Goal: Check status: Check status

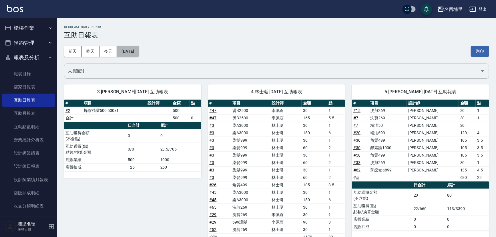
click at [133, 49] on button "[DATE]" at bounding box center [128, 51] width 22 height 11
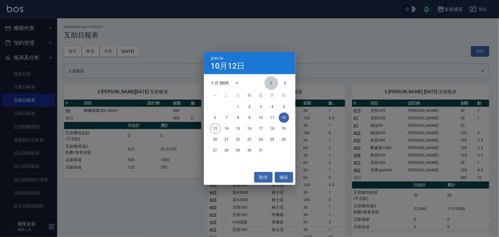
click at [273, 83] on icon "Previous month" at bounding box center [271, 83] width 7 height 7
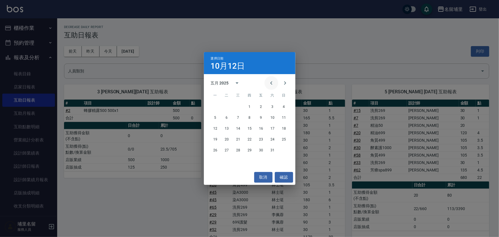
click at [273, 83] on icon "Previous month" at bounding box center [271, 83] width 7 height 7
click at [282, 137] on button "27" at bounding box center [284, 139] width 10 height 10
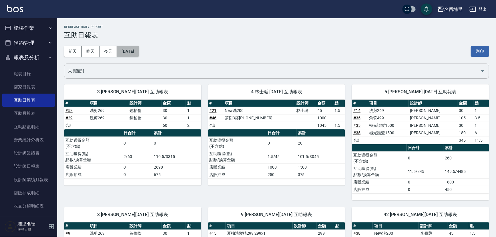
click at [139, 49] on button "[DATE]" at bounding box center [128, 51] width 22 height 11
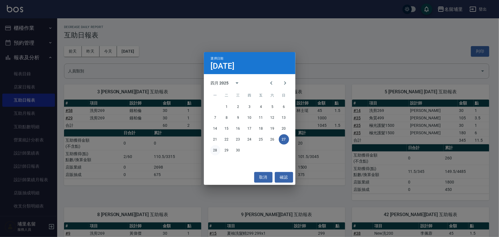
click at [218, 152] on button "28" at bounding box center [215, 150] width 10 height 10
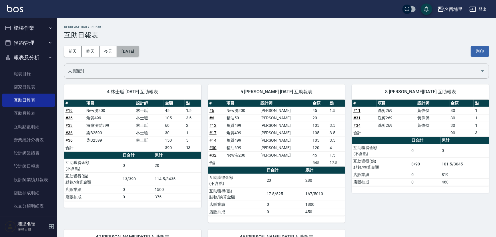
click at [133, 49] on button "[DATE]" at bounding box center [128, 51] width 22 height 11
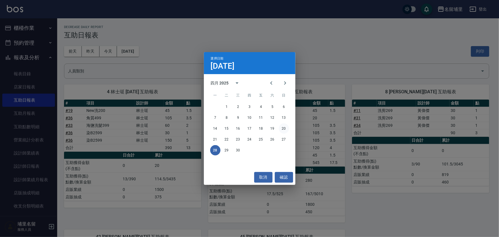
click at [281, 128] on button "20" at bounding box center [284, 128] width 10 height 10
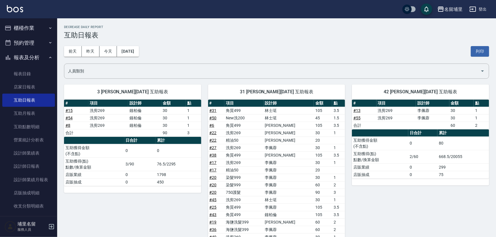
click at [149, 57] on div "[DATE] [DATE] [DATE] [DATE] 列印" at bounding box center [276, 51] width 425 height 24
click at [139, 51] on button "[DATE]" at bounding box center [128, 51] width 22 height 11
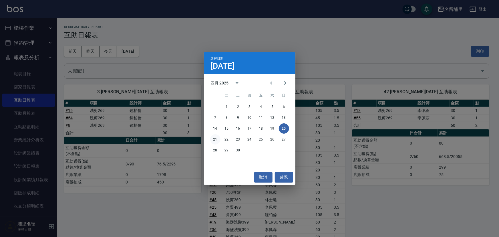
click at [215, 136] on button "21" at bounding box center [215, 139] width 10 height 10
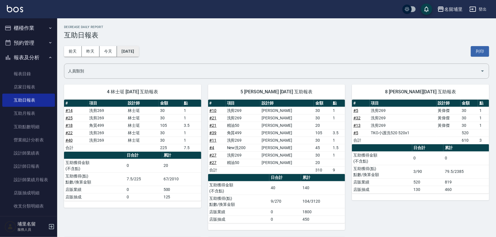
click at [131, 52] on button "[DATE]" at bounding box center [128, 51] width 22 height 11
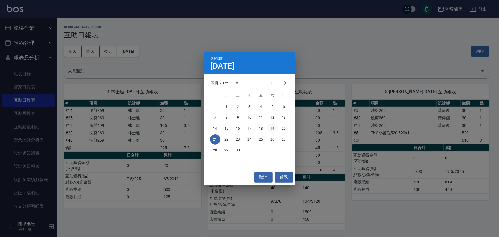
click at [275, 128] on button "19" at bounding box center [272, 128] width 10 height 10
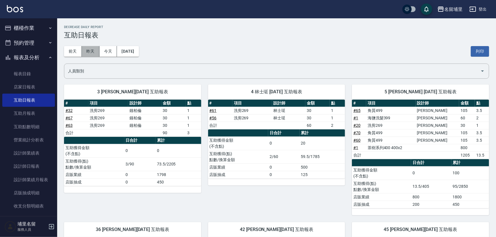
click at [97, 49] on button "昨天" at bounding box center [91, 51] width 18 height 11
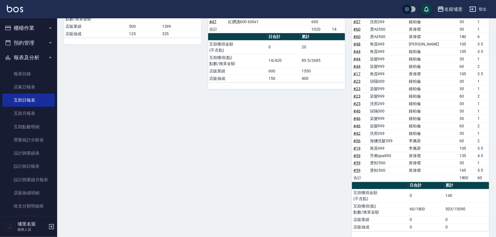
scroll to position [388, 0]
